Goal: Book appointment/travel/reservation

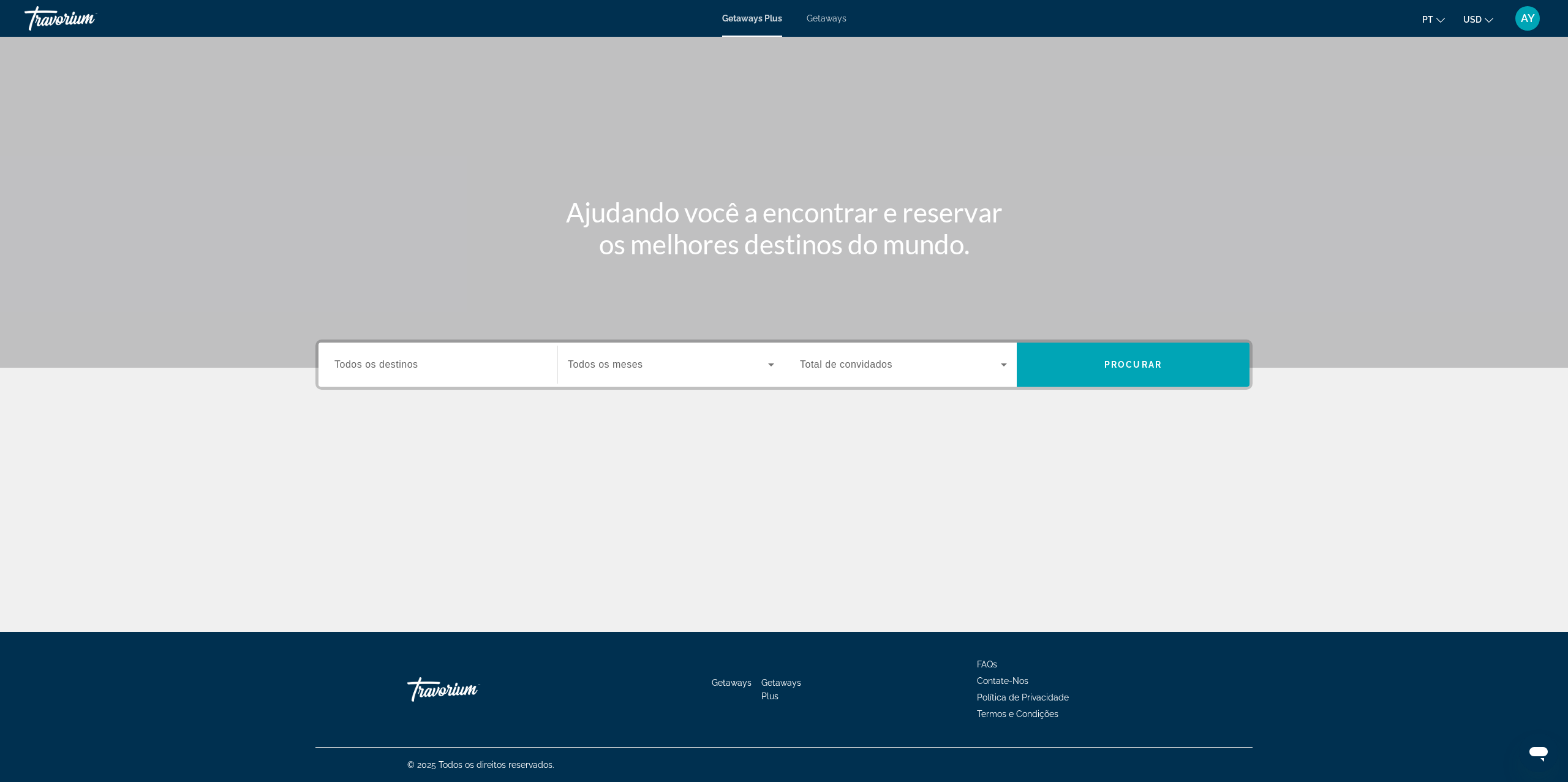
click at [833, 12] on div "Getaways Plus Getaways pt English Español Français Italiano Português русский U…" at bounding box center [784, 18] width 1568 height 32
click at [831, 21] on span "Getaways" at bounding box center [826, 18] width 40 height 10
click at [415, 359] on span "Todos os destinos" at bounding box center [376, 364] width 84 height 11
click at [415, 359] on input "Destination Todos os destinos" at bounding box center [438, 365] width 207 height 15
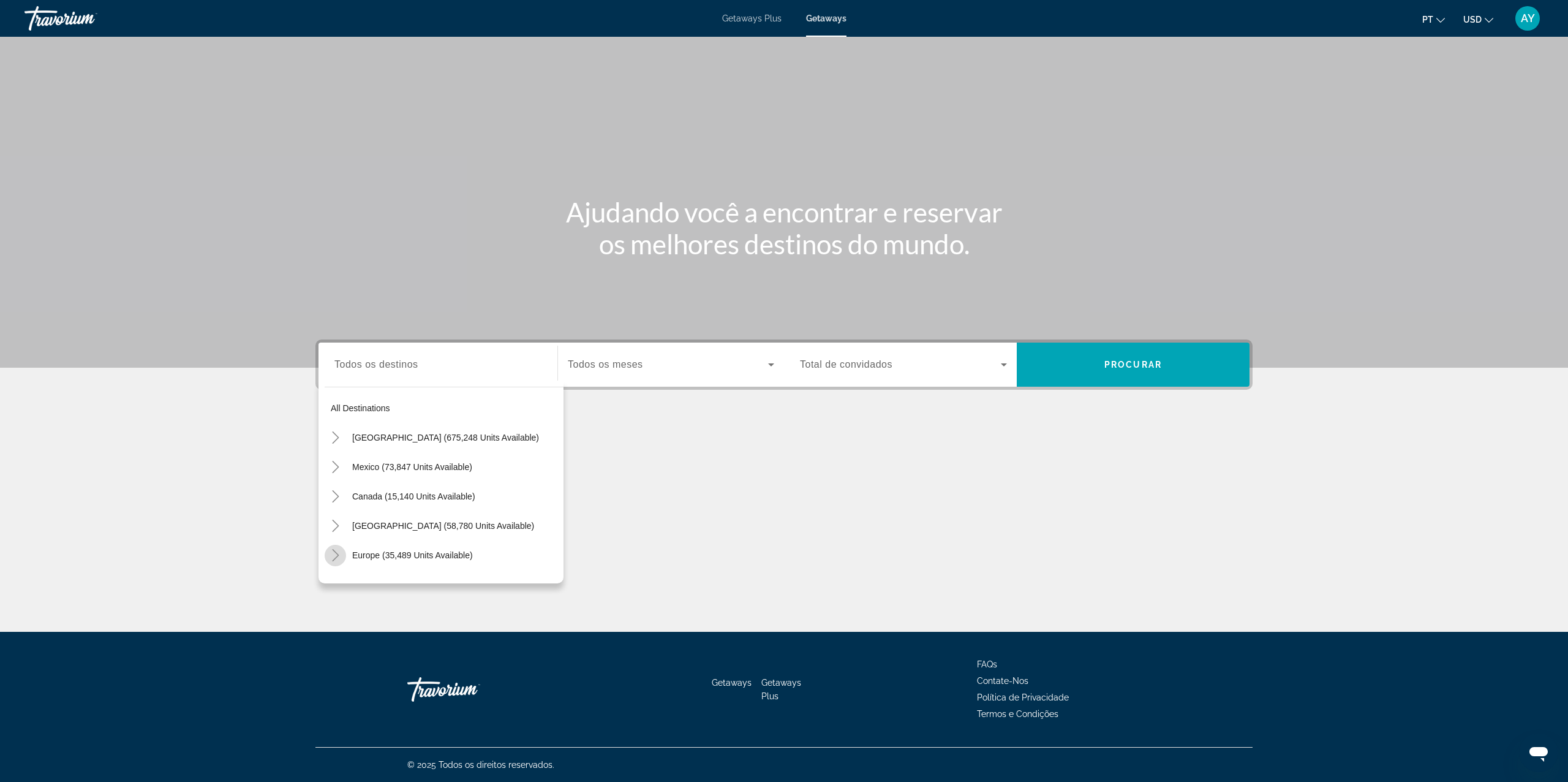
click at [326, 547] on mat-icon "Toggle Europe (35,489 units available)" at bounding box center [335, 555] width 21 height 21
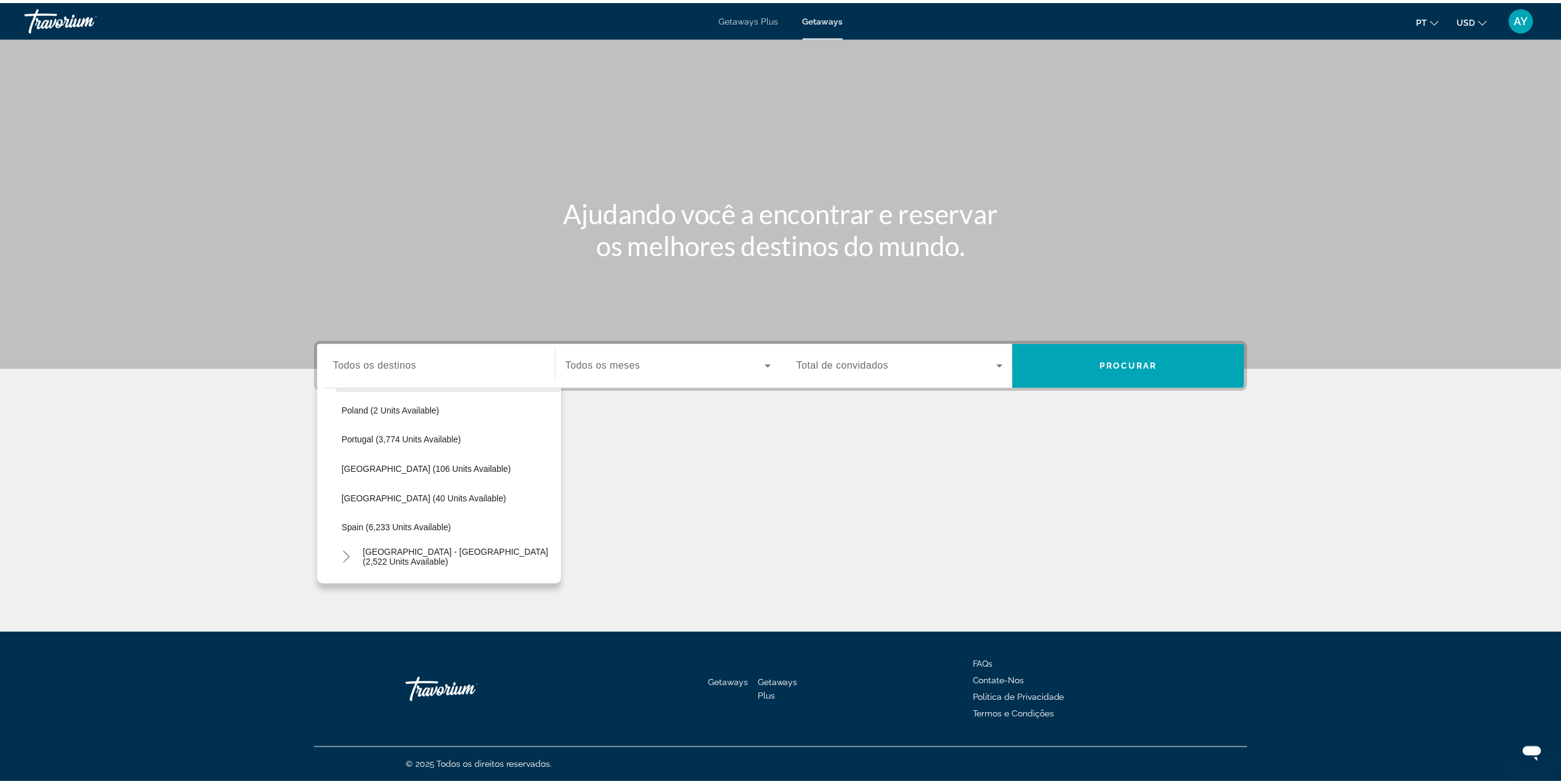
scroll to position [563, 0]
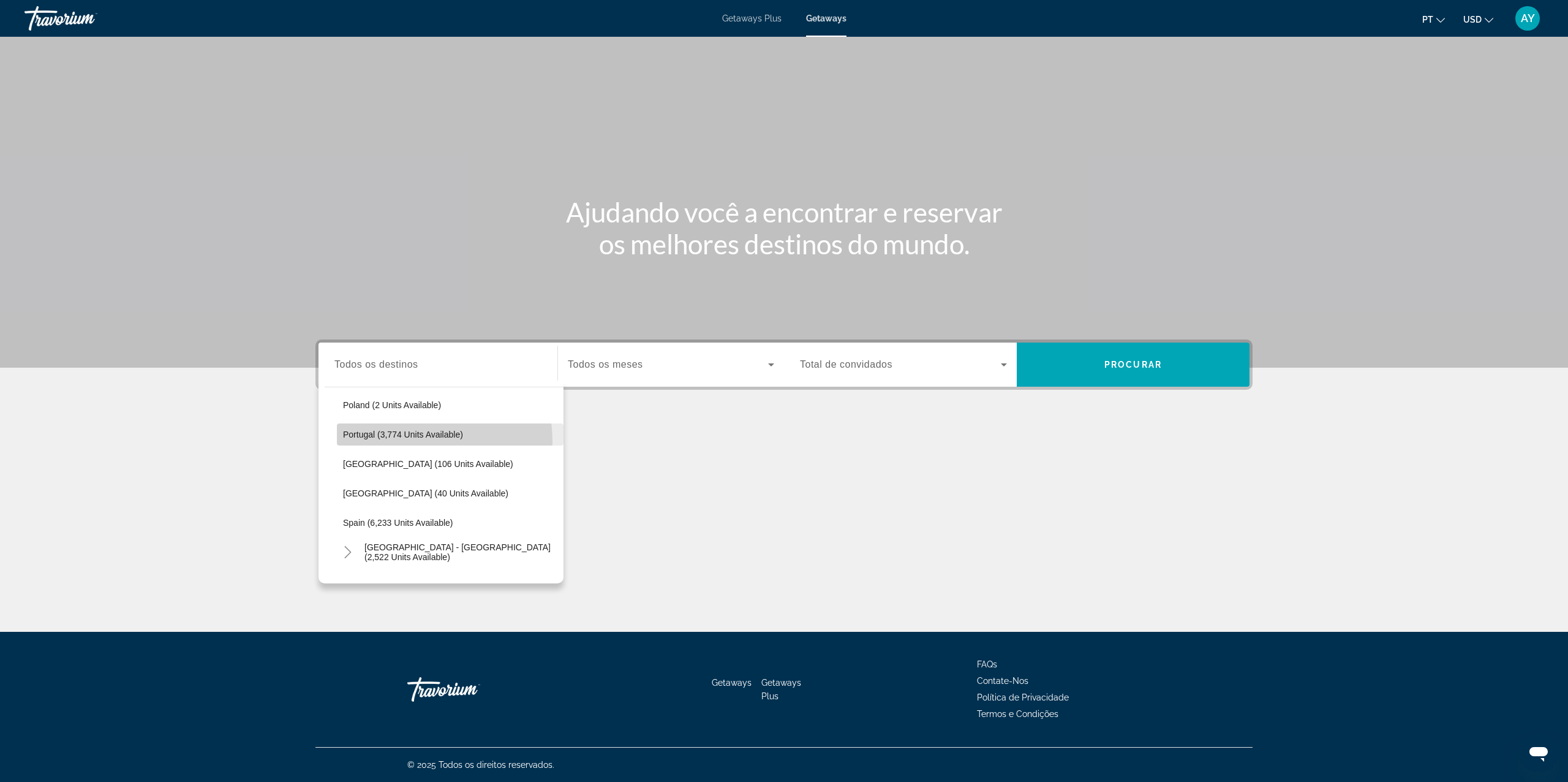
click at [392, 442] on span "Search widget" at bounding box center [450, 435] width 227 height 30
type input "**********"
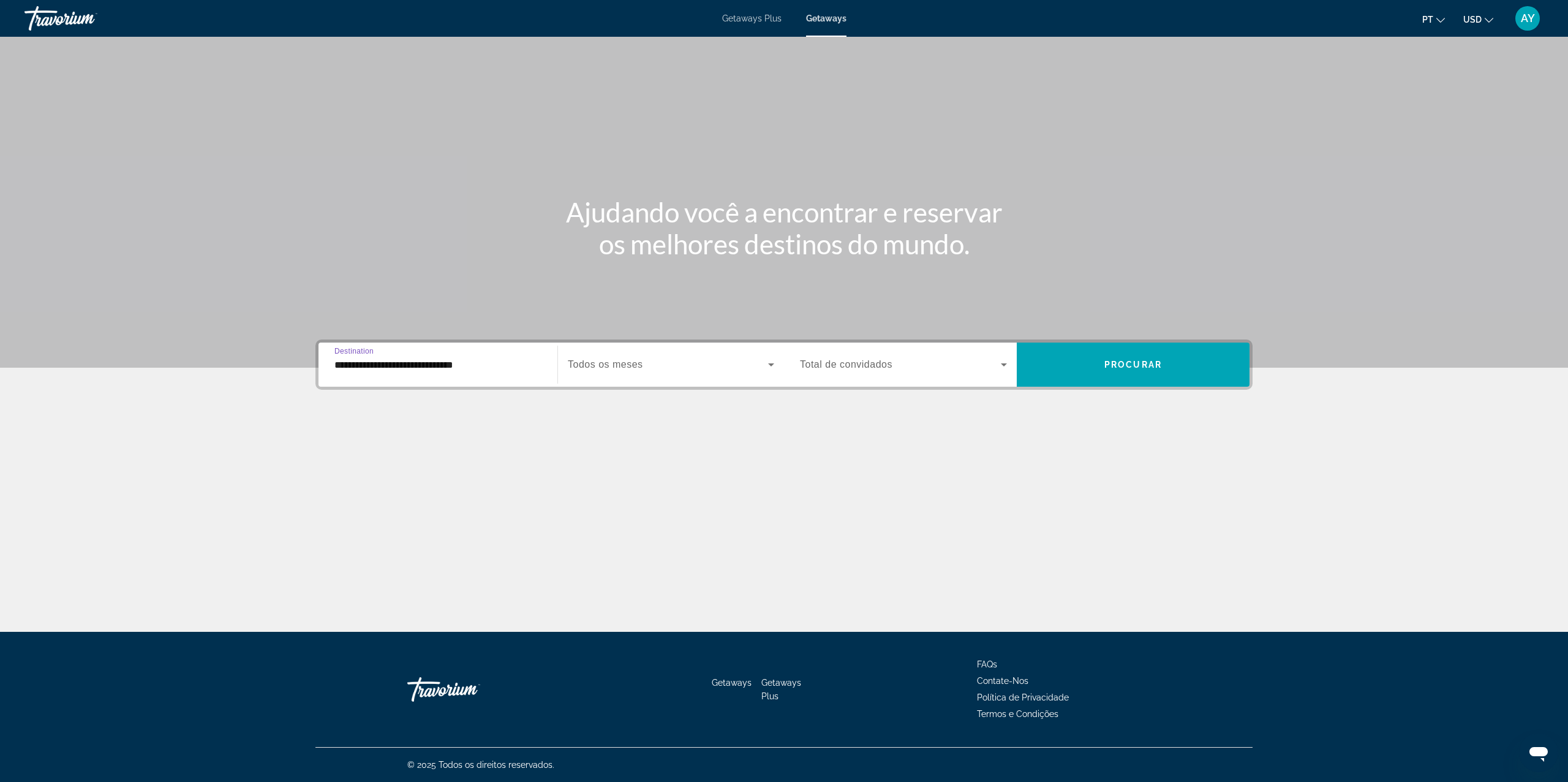
click at [689, 363] on span "Search widget" at bounding box center [668, 364] width 200 height 15
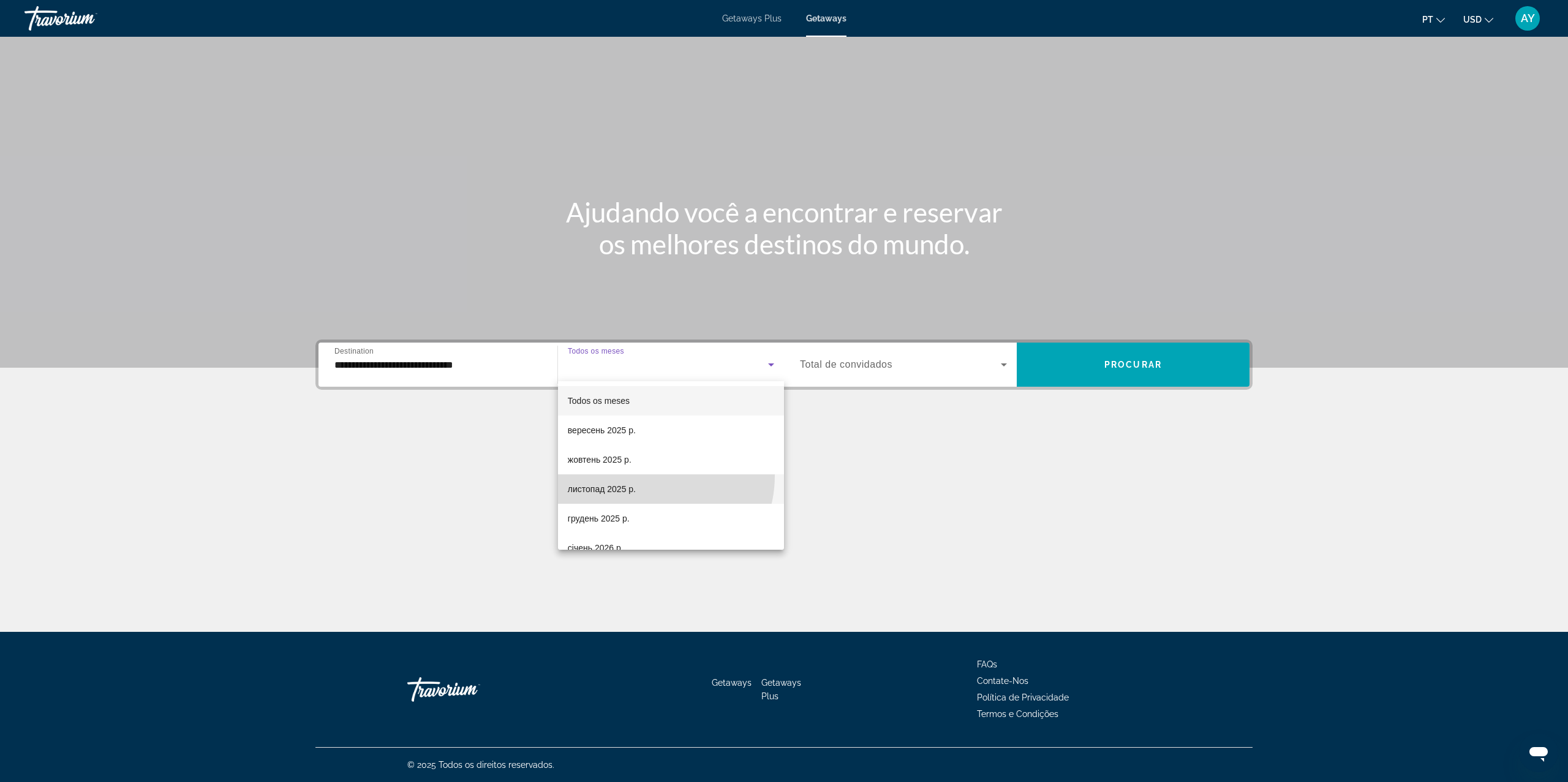
click at [647, 476] on mat-option "листопад 2025 р." at bounding box center [671, 489] width 226 height 30
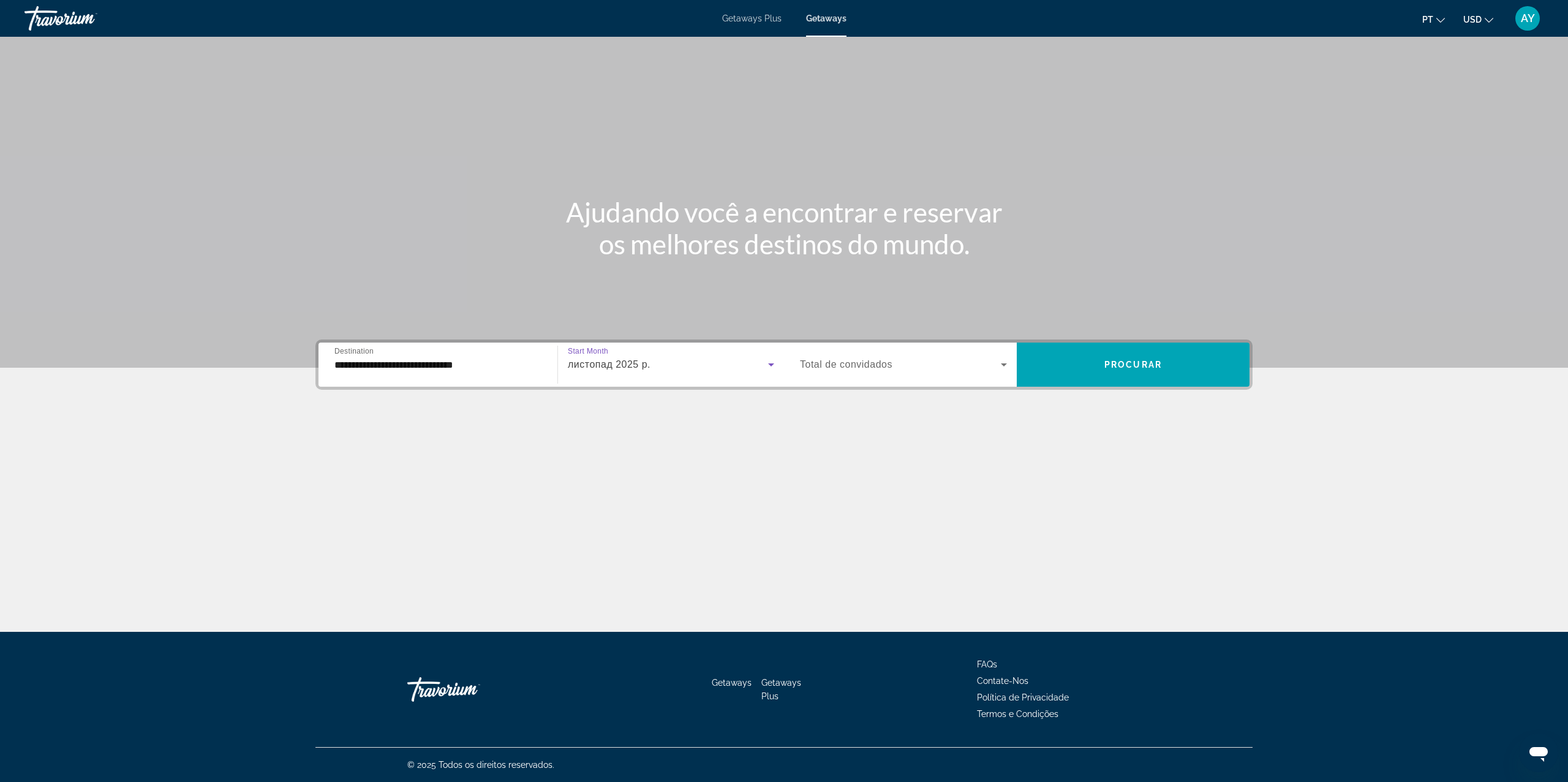
click at [843, 364] on span "Total de convidados" at bounding box center [846, 364] width 92 height 11
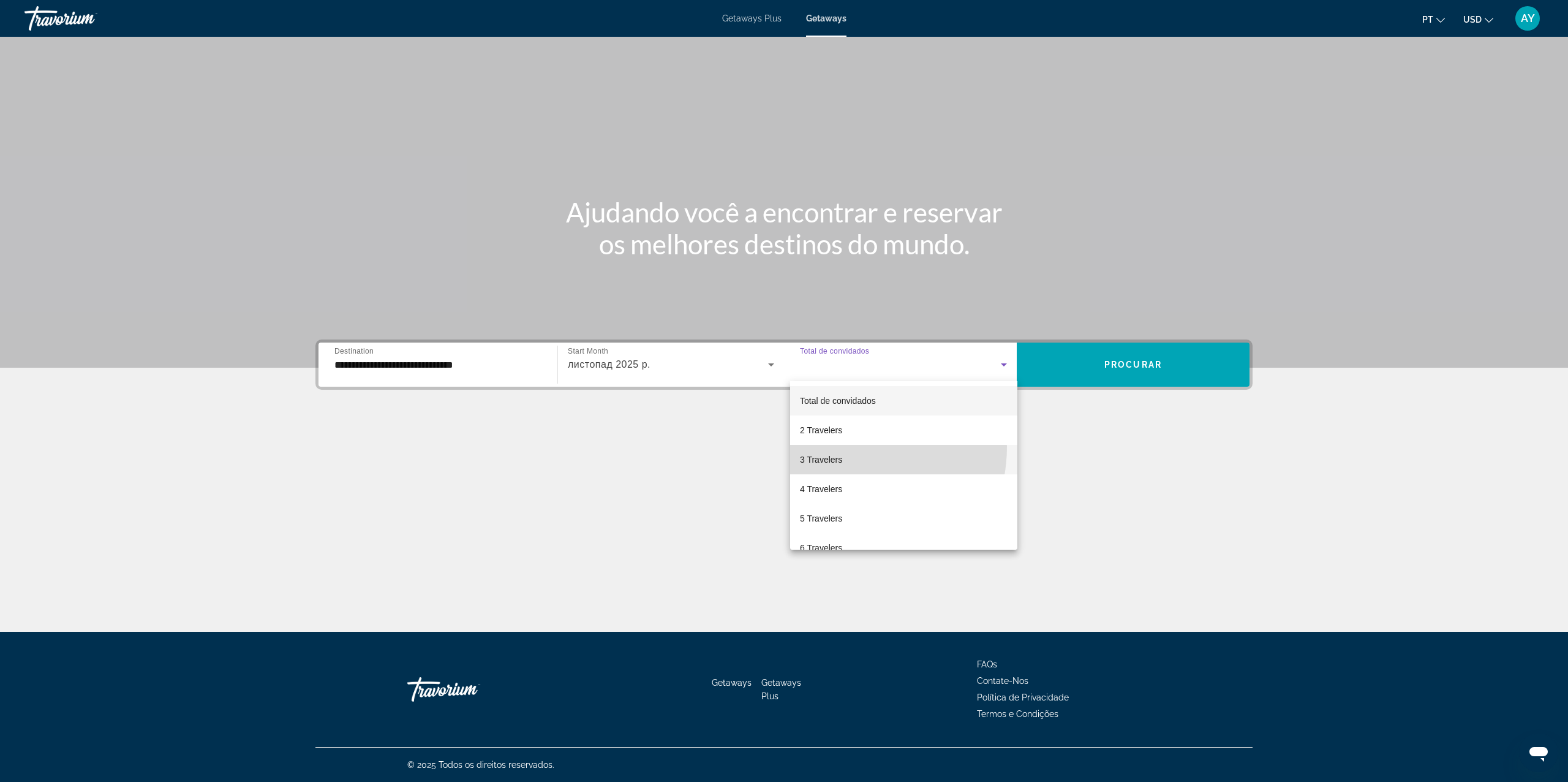
click at [839, 447] on mat-option "3 Travelers" at bounding box center [904, 459] width 228 height 30
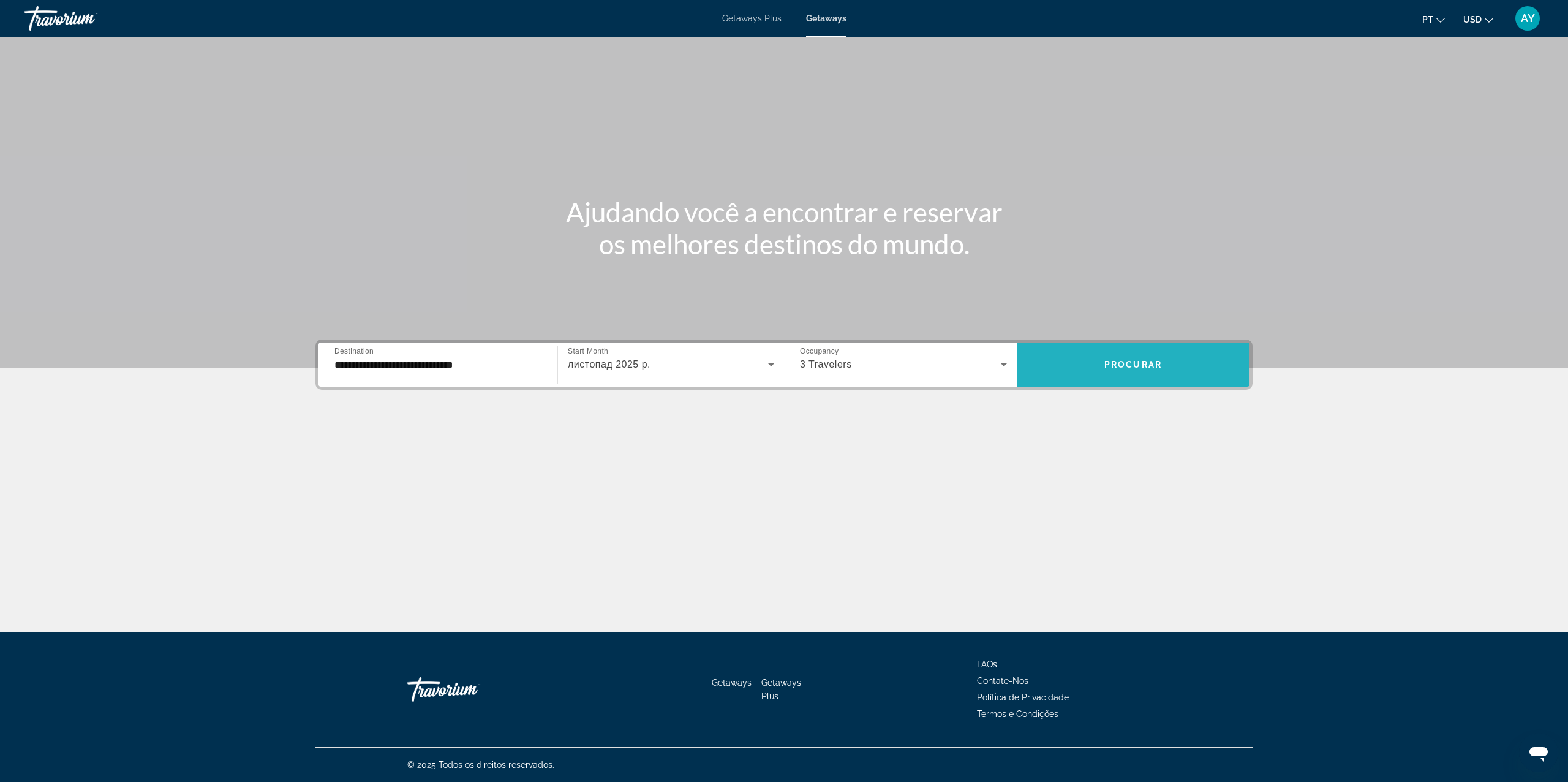
click at [1127, 356] on span "Search widget" at bounding box center [1133, 365] width 232 height 30
